Goal: Information Seeking & Learning: Learn about a topic

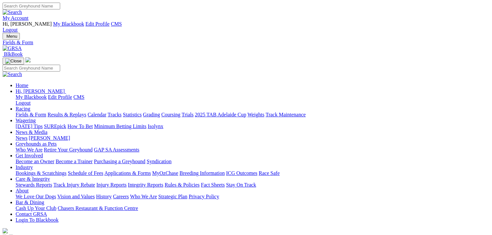
drag, startPoint x: 0, startPoint y: 0, endPoint x: 324, endPoint y: 9, distance: 324.5
click at [60, 9] on input "Search" at bounding box center [32, 6] width 58 height 7
paste input "RUPEE'S ROCKET"
type input "RUPEE'S ROCKET"
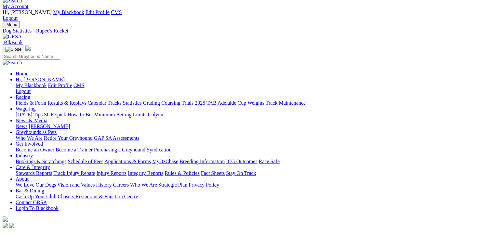
scroll to position [28, 0]
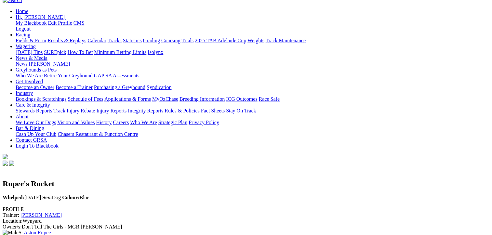
scroll to position [75, 1]
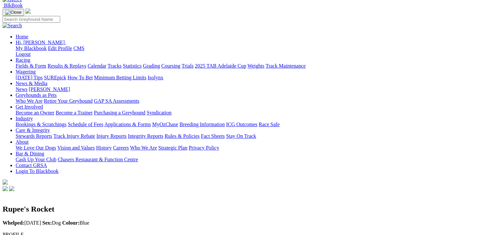
scroll to position [0, 1]
